Goal: Information Seeking & Learning: Find specific fact

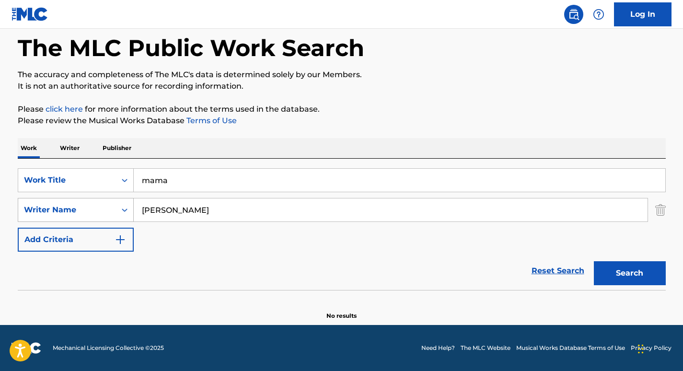
drag, startPoint x: 221, startPoint y: 209, endPoint x: 95, endPoint y: 209, distance: 125.6
click at [95, 209] on div "SearchWithCriteriad0864a62-bcdc-4000-b1f9-2690c730ab80 Writer Name [PERSON_NAME]" at bounding box center [342, 210] width 648 height 24
type input "larossi"
click at [594, 261] on button "Search" at bounding box center [630, 273] width 72 height 24
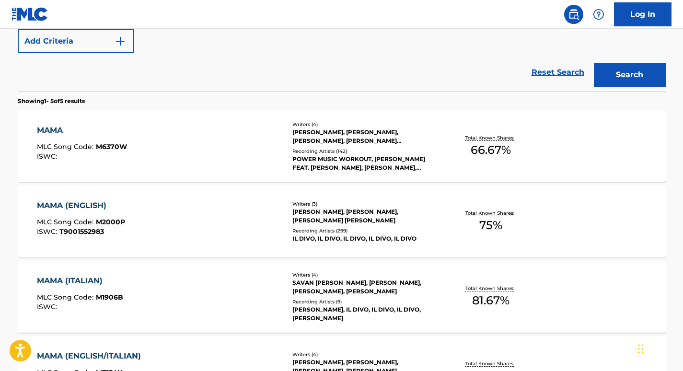
scroll to position [243, 0]
click at [82, 201] on div "MAMA (ENGLISH)" at bounding box center [81, 206] width 88 height 12
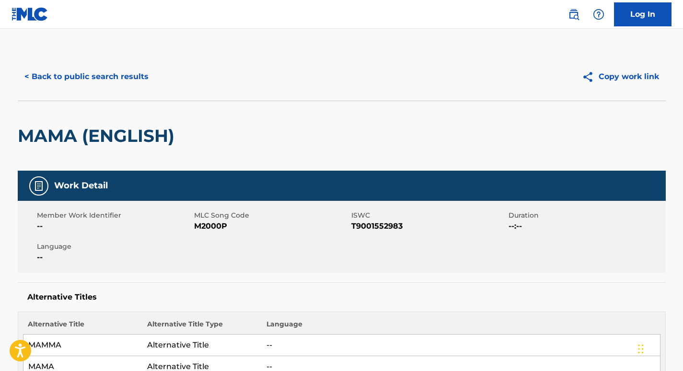
click at [218, 233] on div "Member Work Identifier -- MLC Song Code M2000P ISWC T9001552983 Duration --:-- …" at bounding box center [342, 237] width 648 height 72
click at [217, 226] on span "M2000P" at bounding box center [271, 226] width 155 height 12
copy span "M2000P"
click at [84, 72] on button "< Back to public search results" at bounding box center [87, 77] width 138 height 24
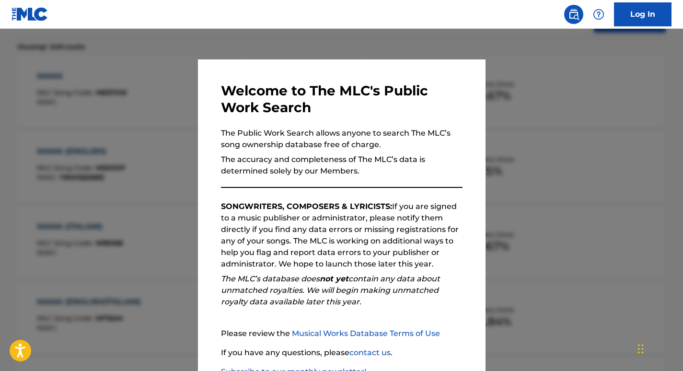
scroll to position [68, 0]
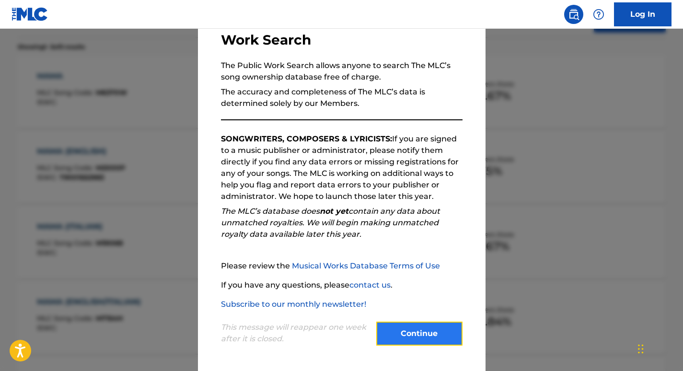
click at [434, 327] on button "Continue" at bounding box center [419, 334] width 86 height 24
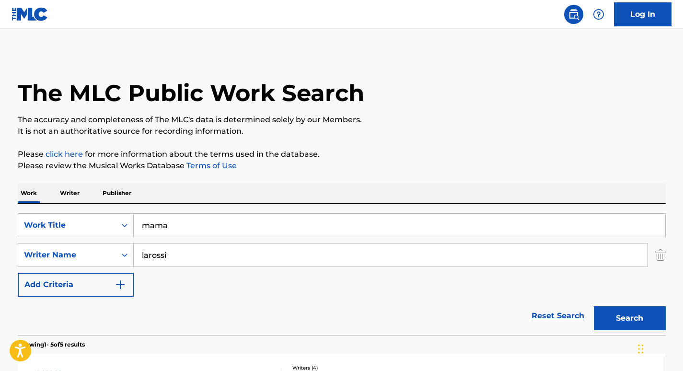
scroll to position [0, 0]
drag, startPoint x: 185, startPoint y: 251, endPoint x: 49, endPoint y: 251, distance: 136.6
click at [49, 251] on div "SearchWithCriteriad0864a62-bcdc-4000-b1f9-2690c730ab80 Writer Name [PERSON_NAME]" at bounding box center [342, 255] width 648 height 24
click at [594, 306] on button "Search" at bounding box center [630, 318] width 72 height 24
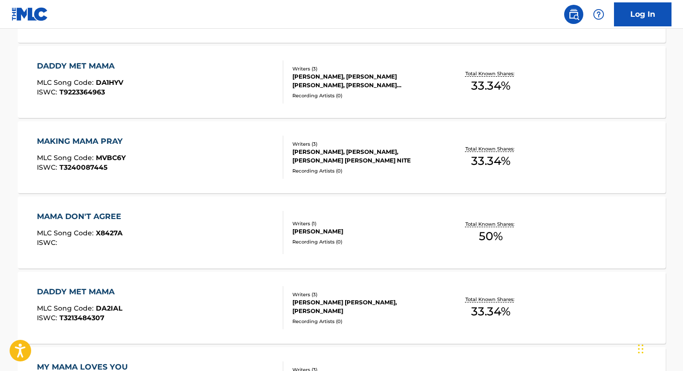
scroll to position [0, 0]
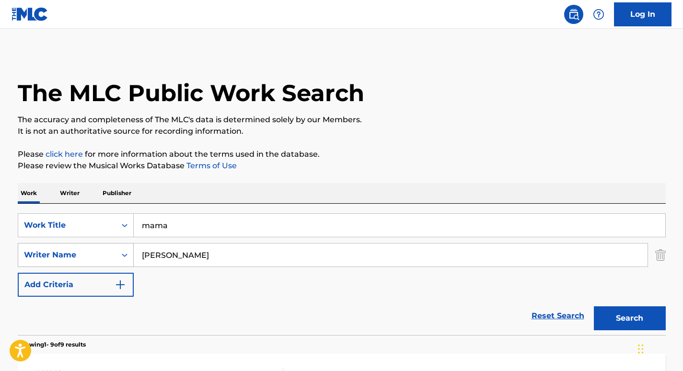
drag, startPoint x: 200, startPoint y: 263, endPoint x: 117, endPoint y: 255, distance: 83.8
click at [117, 255] on div "SearchWithCriteriad0864a62-bcdc-4000-b1f9-2690c730ab80 Writer Name [PERSON_NAME]" at bounding box center [342, 255] width 648 height 24
type input "[PERSON_NAME]"
click at [594, 306] on button "Search" at bounding box center [630, 318] width 72 height 24
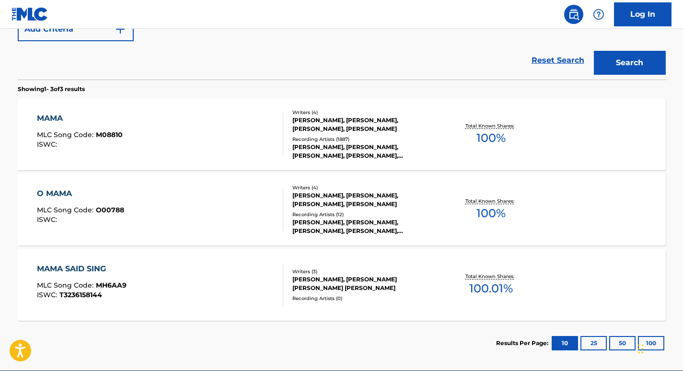
scroll to position [255, 0]
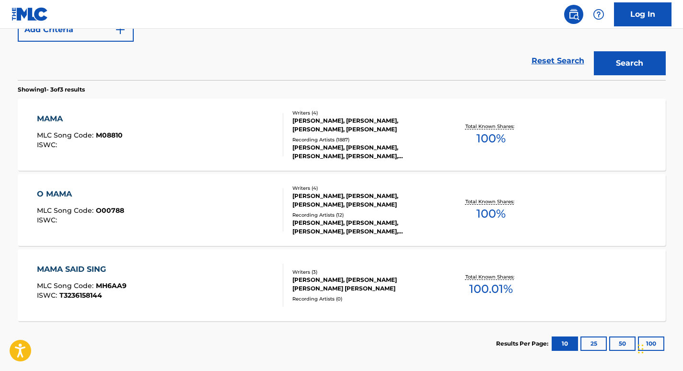
click at [51, 115] on div "MAMA" at bounding box center [80, 119] width 86 height 12
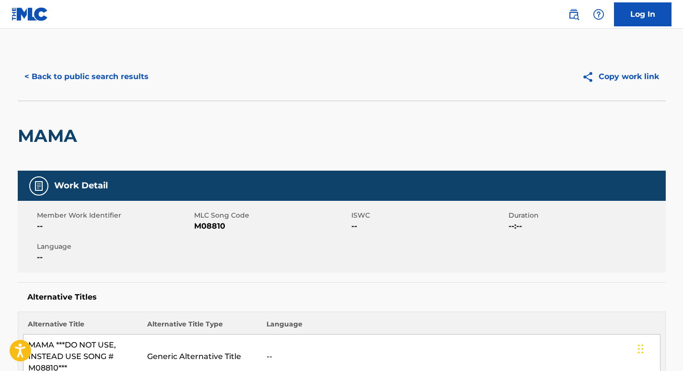
click at [208, 227] on span "M08810" at bounding box center [271, 226] width 155 height 12
copy span "M08810"
click at [81, 77] on button "< Back to public search results" at bounding box center [87, 77] width 138 height 24
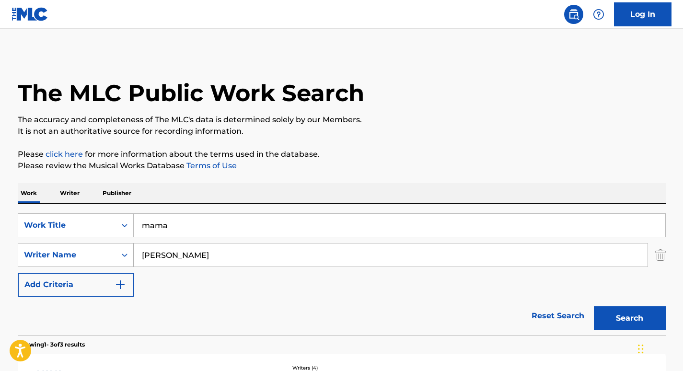
drag, startPoint x: 188, startPoint y: 251, endPoint x: 55, endPoint y: 251, distance: 133.2
click at [55, 251] on div "SearchWithCriteriad0864a62-bcdc-4000-b1f9-2690c730ab80 Writer Name [PERSON_NAME]" at bounding box center [342, 255] width 648 height 24
paste input "Bash Bwa"
type input "Bash Bwa"
click at [594, 306] on button "Search" at bounding box center [630, 318] width 72 height 24
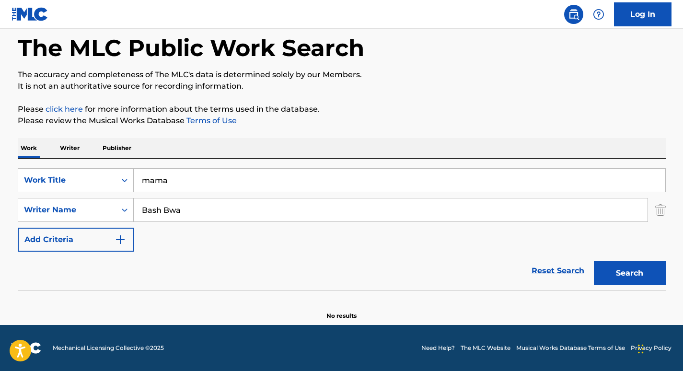
scroll to position [43, 0]
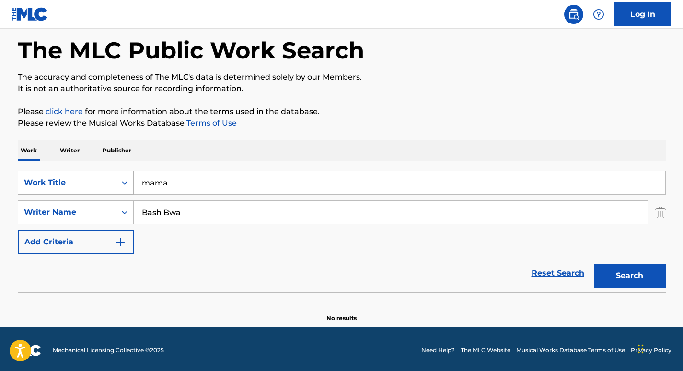
drag, startPoint x: 201, startPoint y: 187, endPoint x: 96, endPoint y: 187, distance: 105.4
click at [96, 187] on div "SearchWithCriteria843702f3-9891-4e10-ac27-1b2a69eb756c Work Title mama" at bounding box center [342, 183] width 648 height 24
paste input "Siciliana ("La Paix")"
type input "Siciliana ("La Paix")"
drag, startPoint x: 200, startPoint y: 208, endPoint x: 62, endPoint y: 209, distance: 138.0
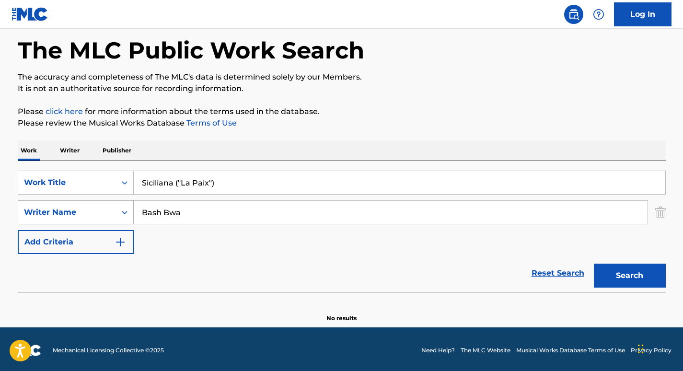
click at [62, 209] on div "SearchWithCriteriad0864a62-bcdc-4000-b1f9-2690c730ab80 Writer Name [PERSON_NAME]" at bounding box center [342, 212] width 648 height 24
type input "cable"
click at [594, 264] on button "Search" at bounding box center [630, 276] width 72 height 24
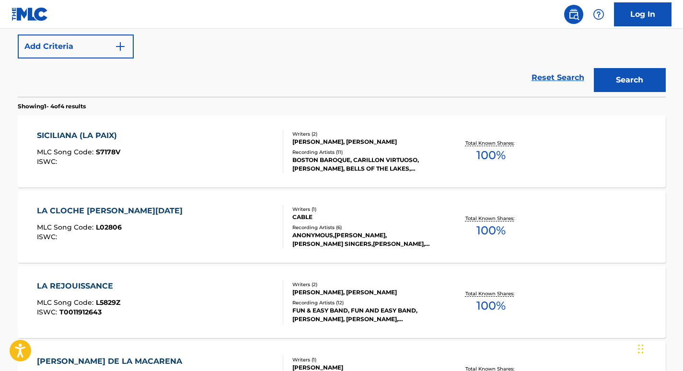
scroll to position [237, 0]
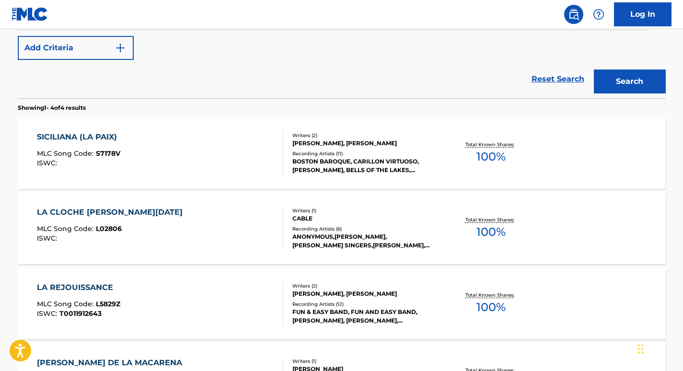
click at [81, 137] on div "SICILIANA (LA PAIX)" at bounding box center [79, 137] width 85 height 12
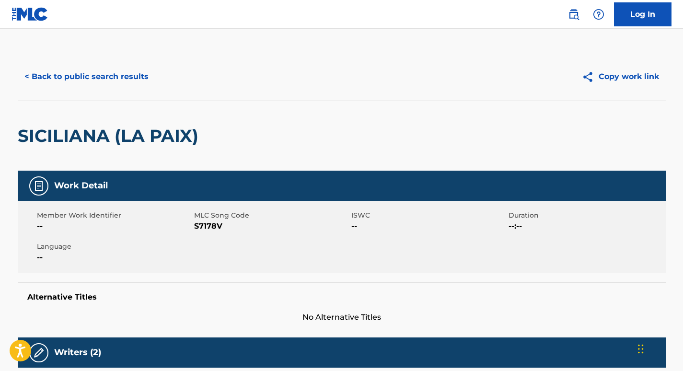
click at [210, 223] on span "S7178V" at bounding box center [271, 226] width 155 height 12
copy span "S7178V"
